Goal: Find specific page/section: Find specific page/section

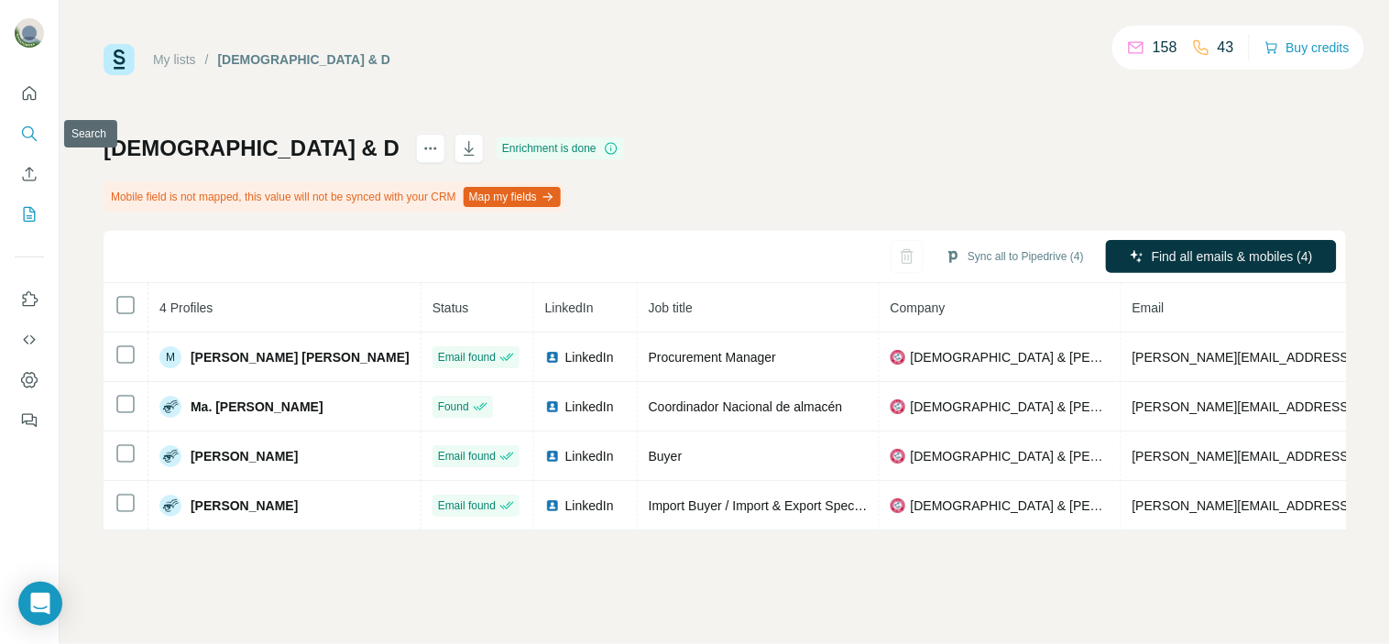
click at [38, 132] on button "Search" at bounding box center [29, 133] width 29 height 33
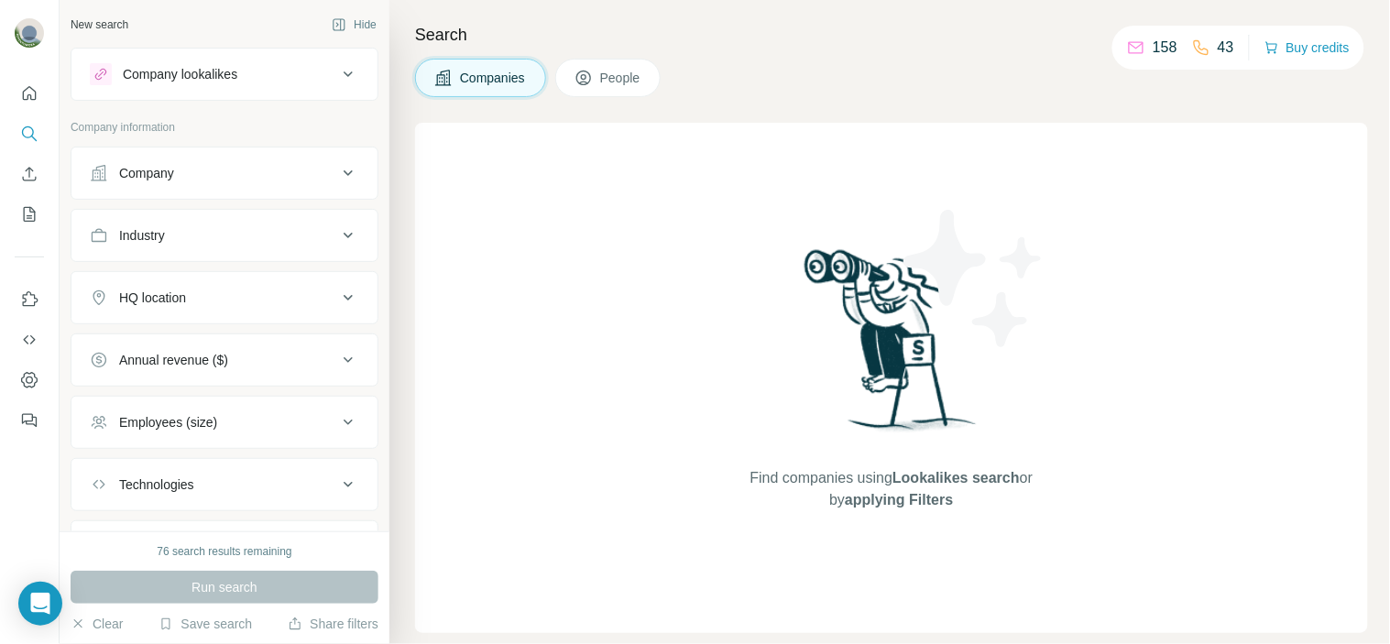
click at [165, 180] on div "Company" at bounding box center [146, 173] width 55 height 18
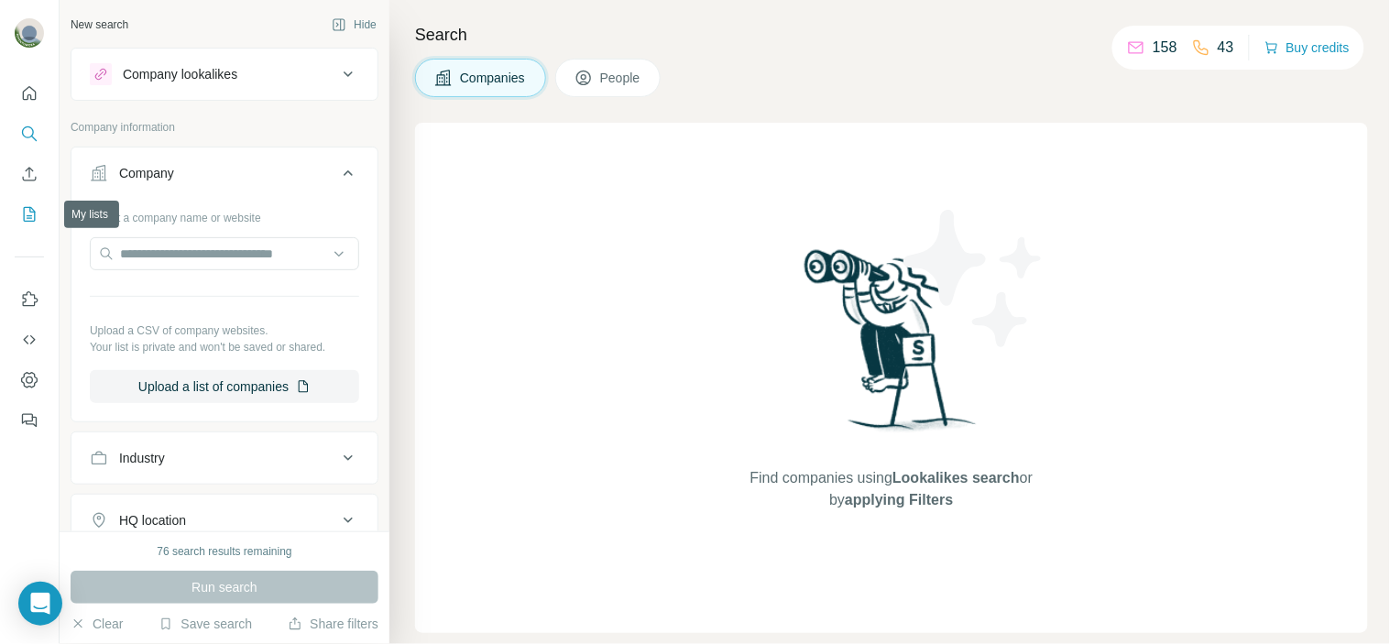
click at [33, 224] on button "My lists" at bounding box center [29, 214] width 29 height 33
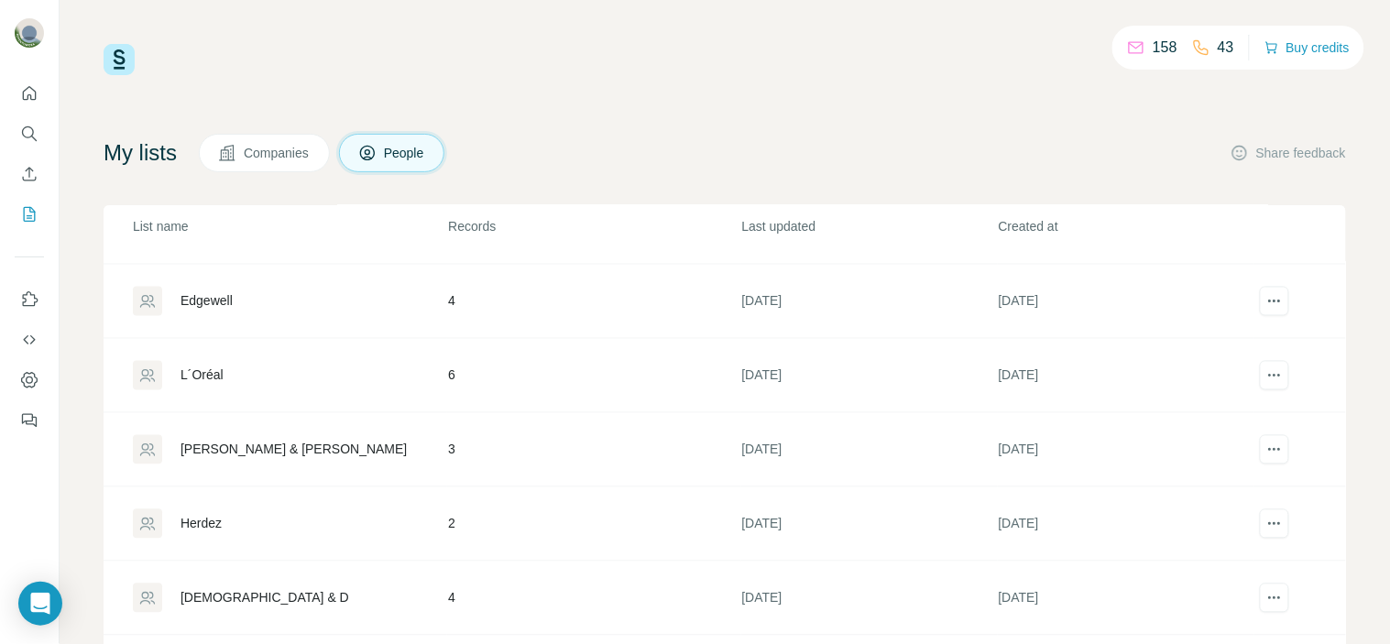
scroll to position [962, 0]
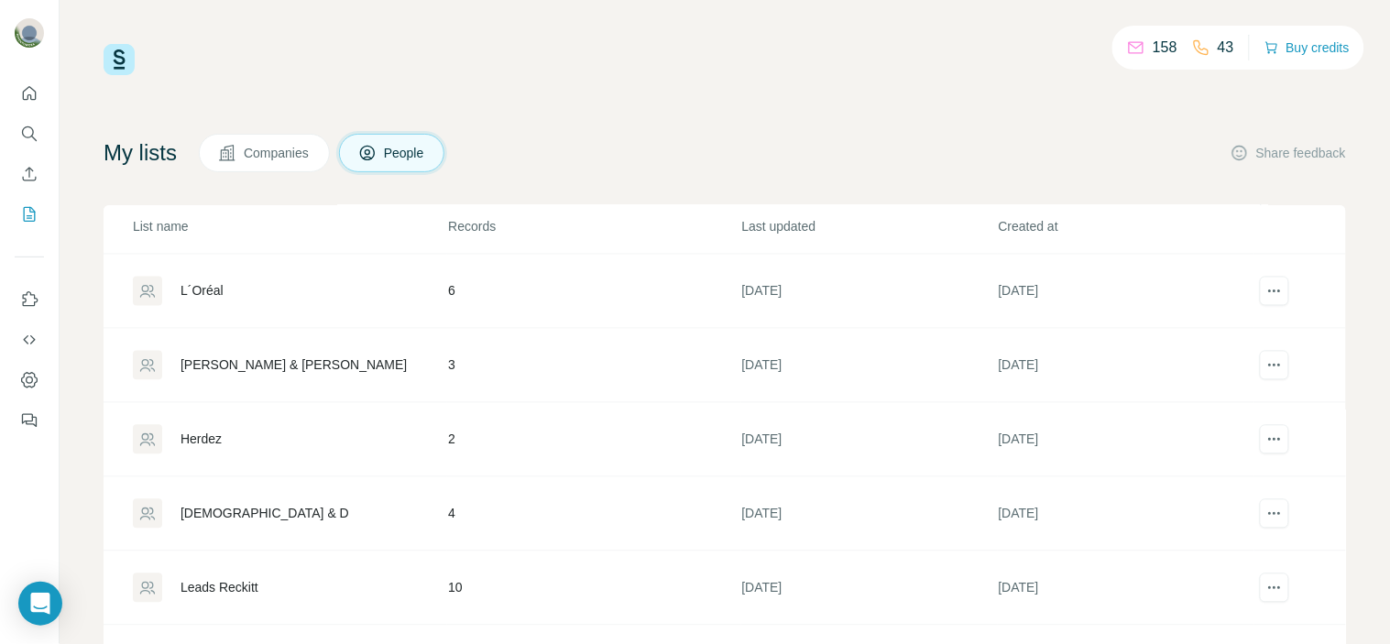
click at [231, 289] on div "L´Oréal" at bounding box center [289, 291] width 313 height 29
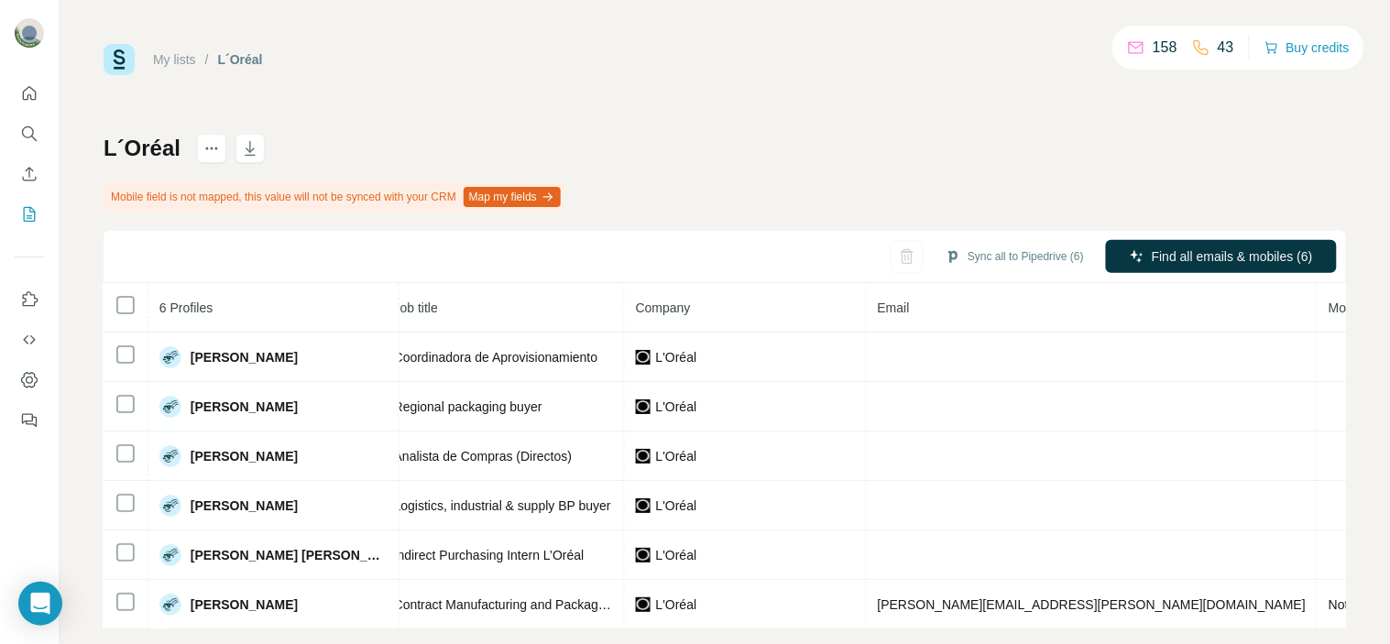
scroll to position [0, 276]
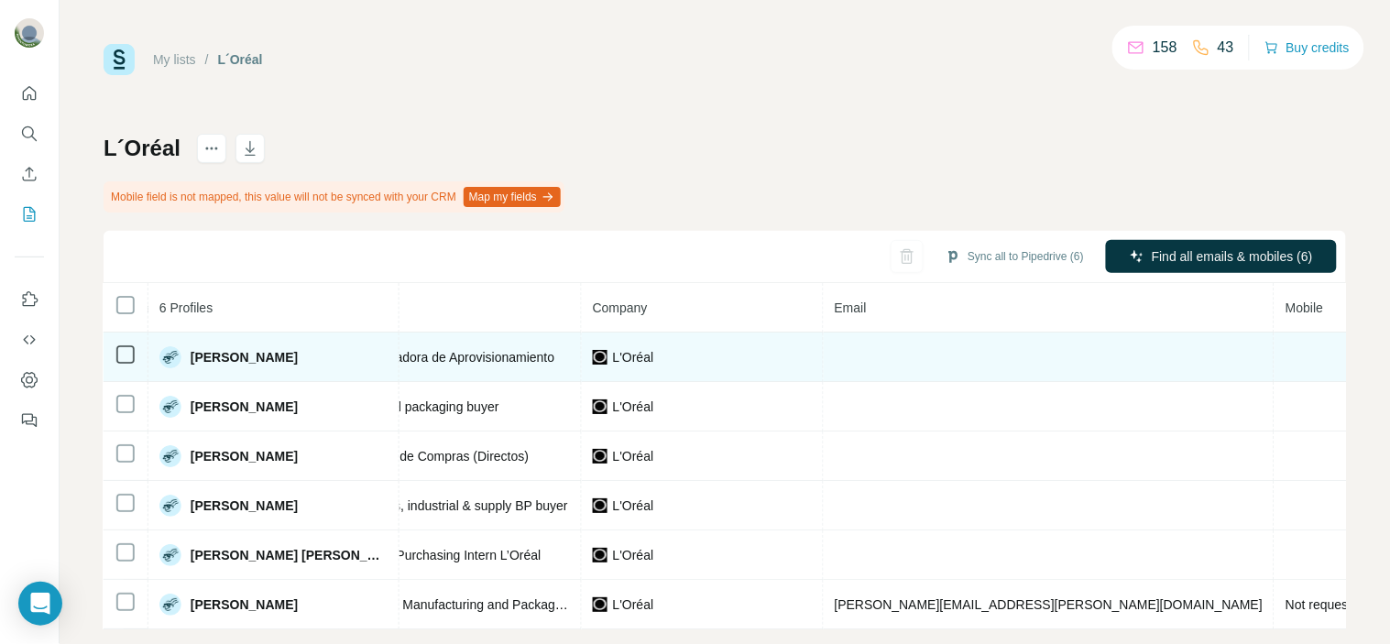
click at [1274, 350] on td at bounding box center [1326, 357] width 104 height 49
